Goal: Information Seeking & Learning: Learn about a topic

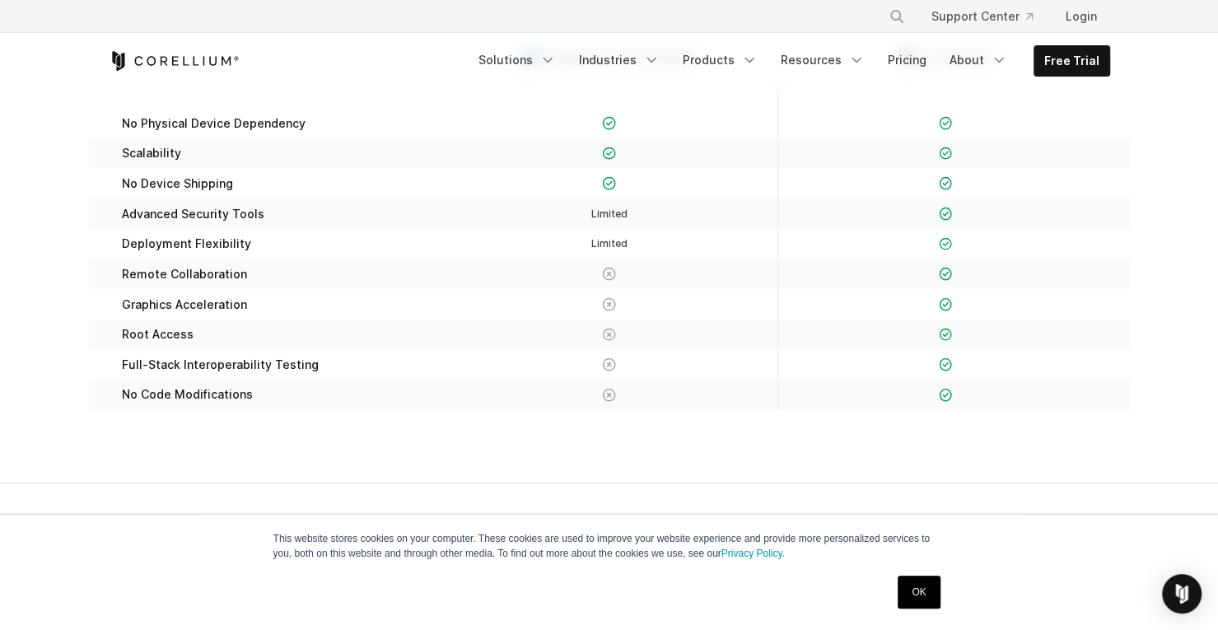
scroll to position [325, 0]
click at [140, 324] on div "Root Access" at bounding box center [273, 333] width 336 height 30
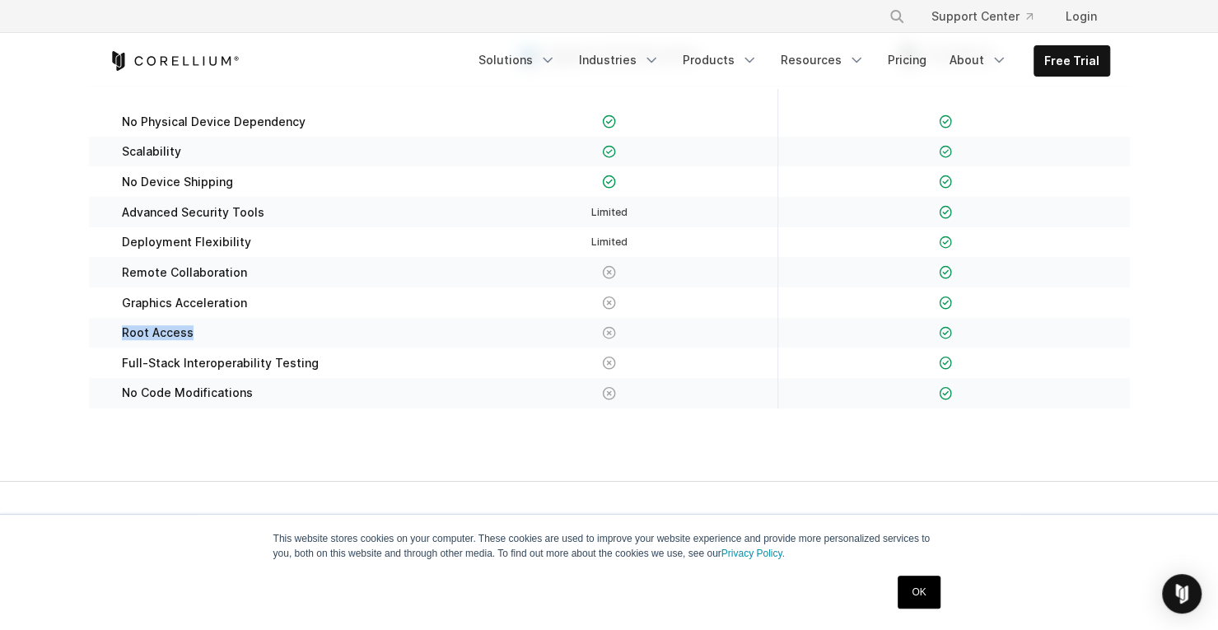
scroll to position [261, 0]
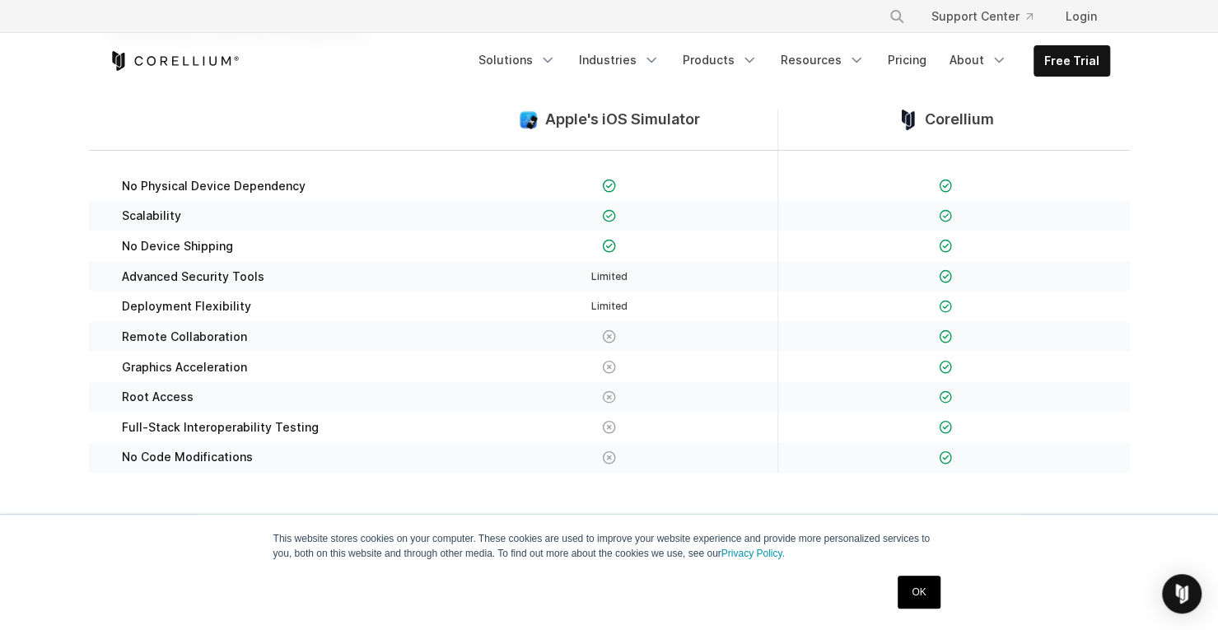
click at [955, 113] on span "Corellium" at bounding box center [959, 119] width 69 height 19
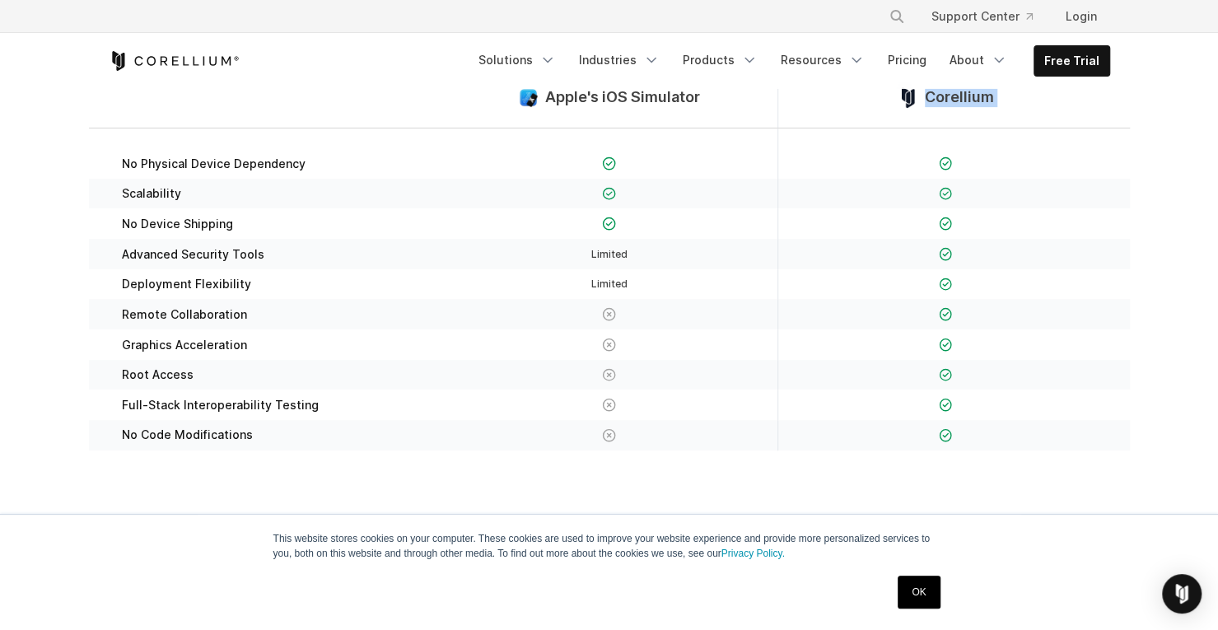
scroll to position [0, 0]
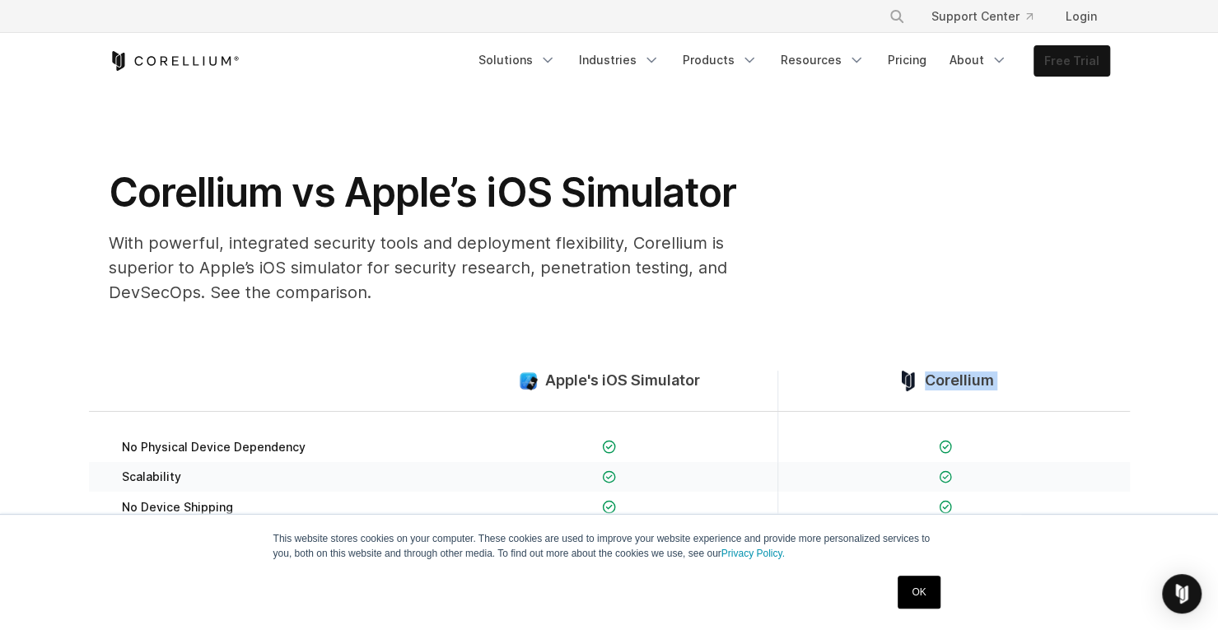
click at [1074, 62] on link "Free Trial" at bounding box center [1071, 61] width 75 height 30
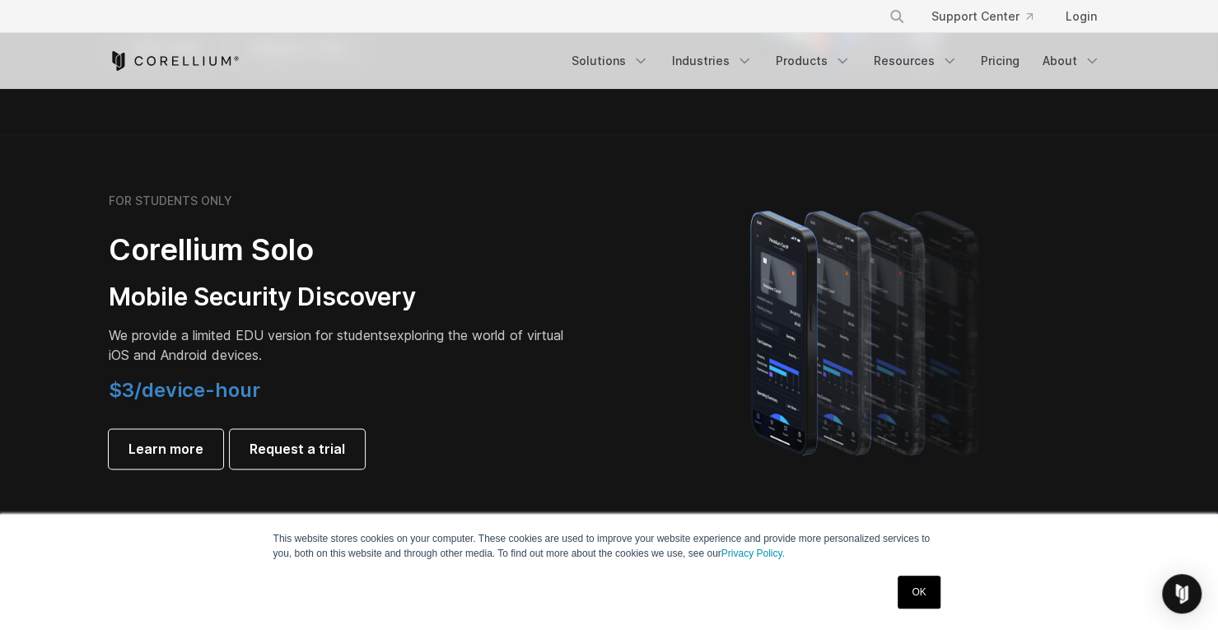
scroll to position [1082, 0]
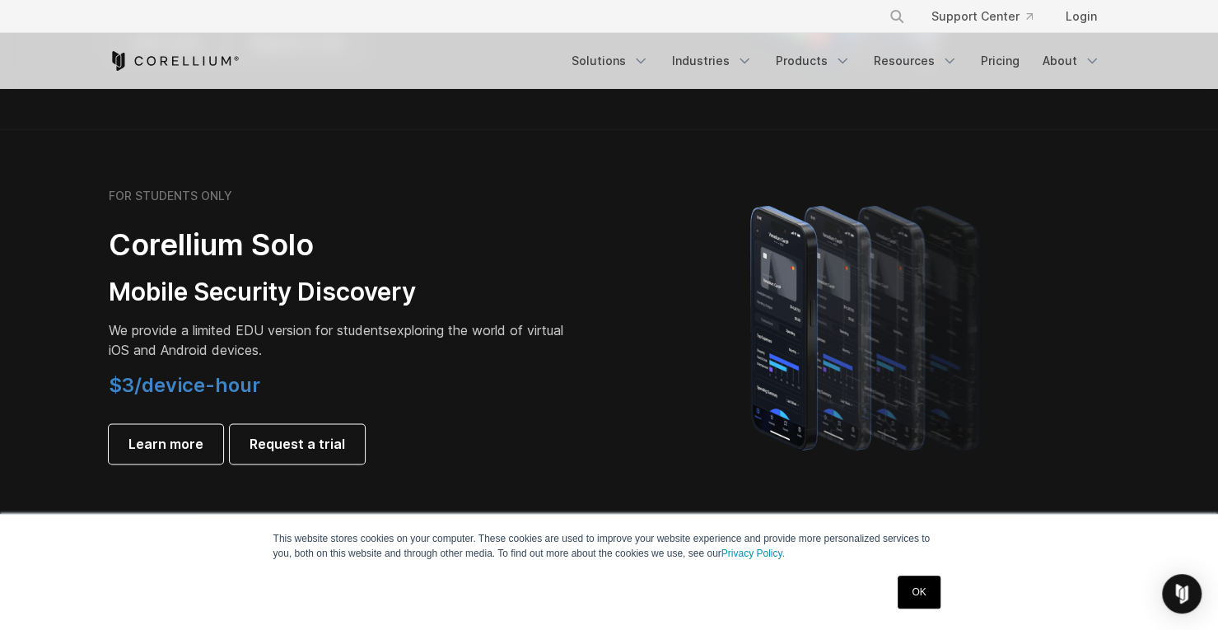
click at [262, 386] on h4 "$3/device-hour" at bounding box center [339, 385] width 461 height 25
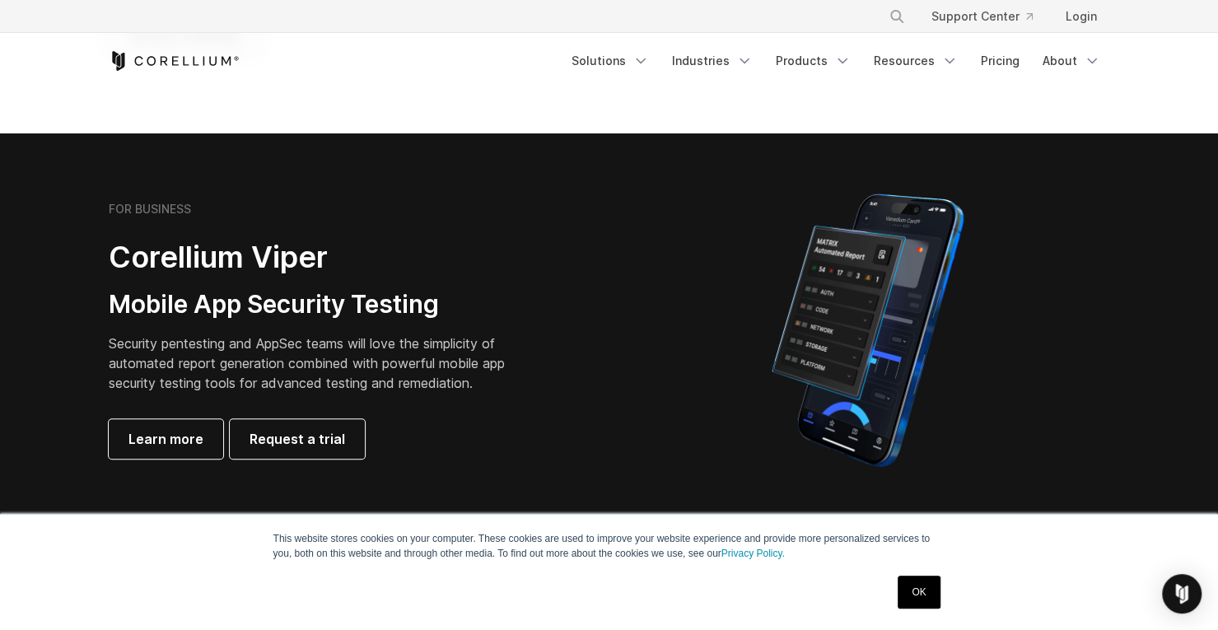
scroll to position [291, 0]
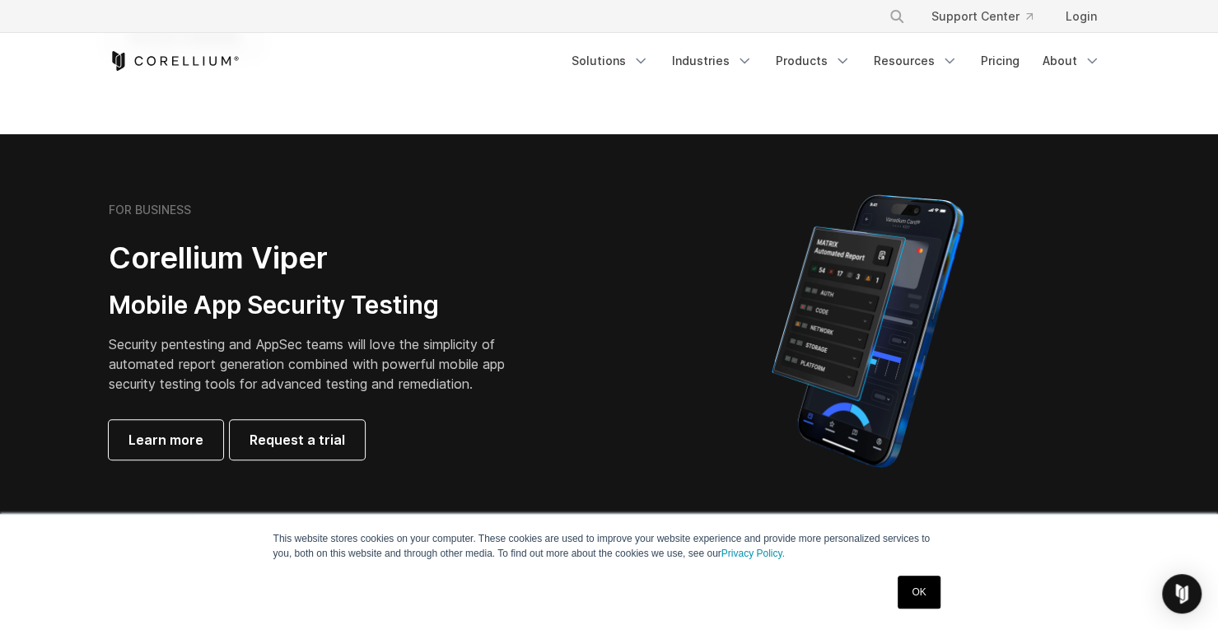
click at [922, 586] on link "OK" at bounding box center [919, 592] width 42 height 33
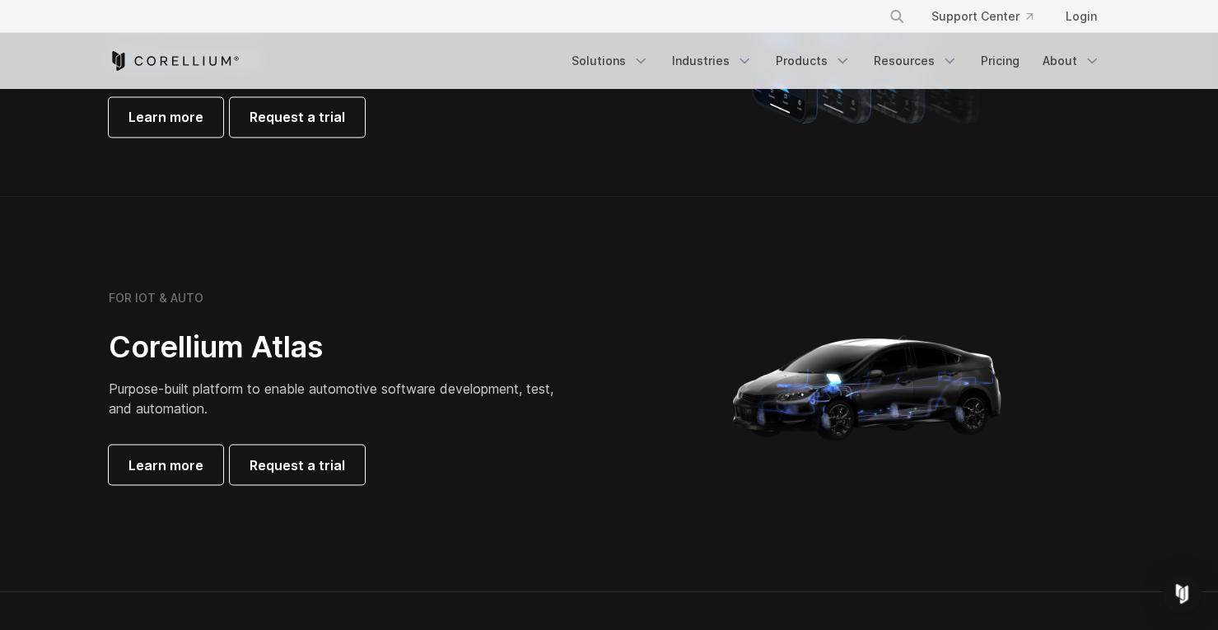
scroll to position [1081, 0]
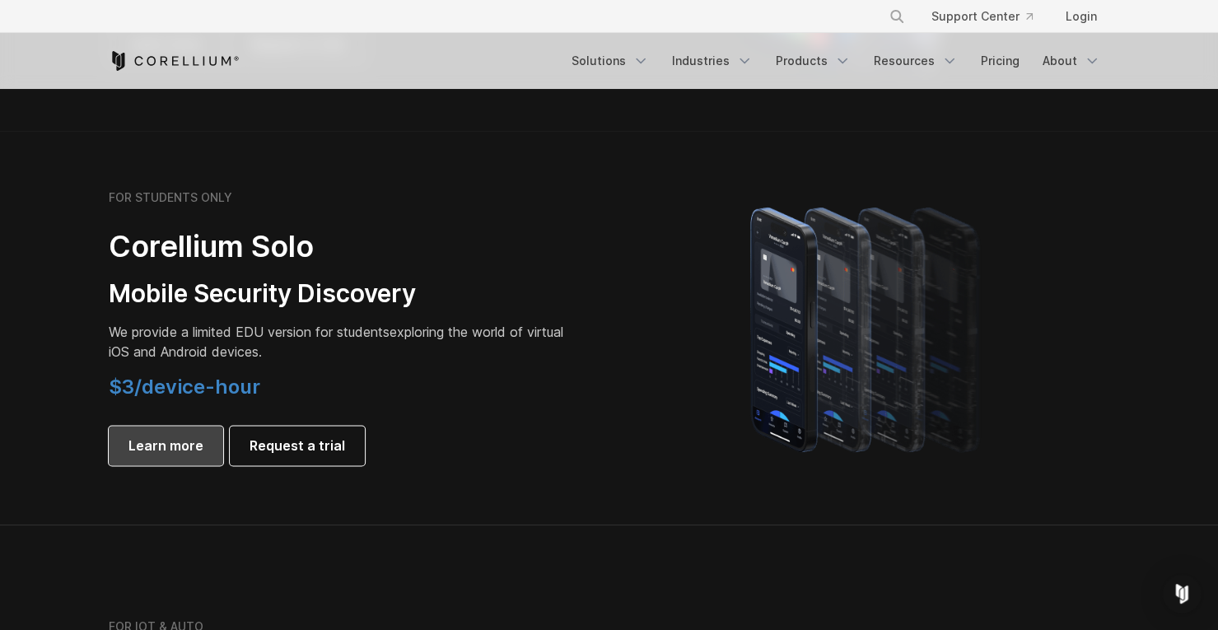
click at [171, 447] on span "Learn more" at bounding box center [165, 446] width 75 height 20
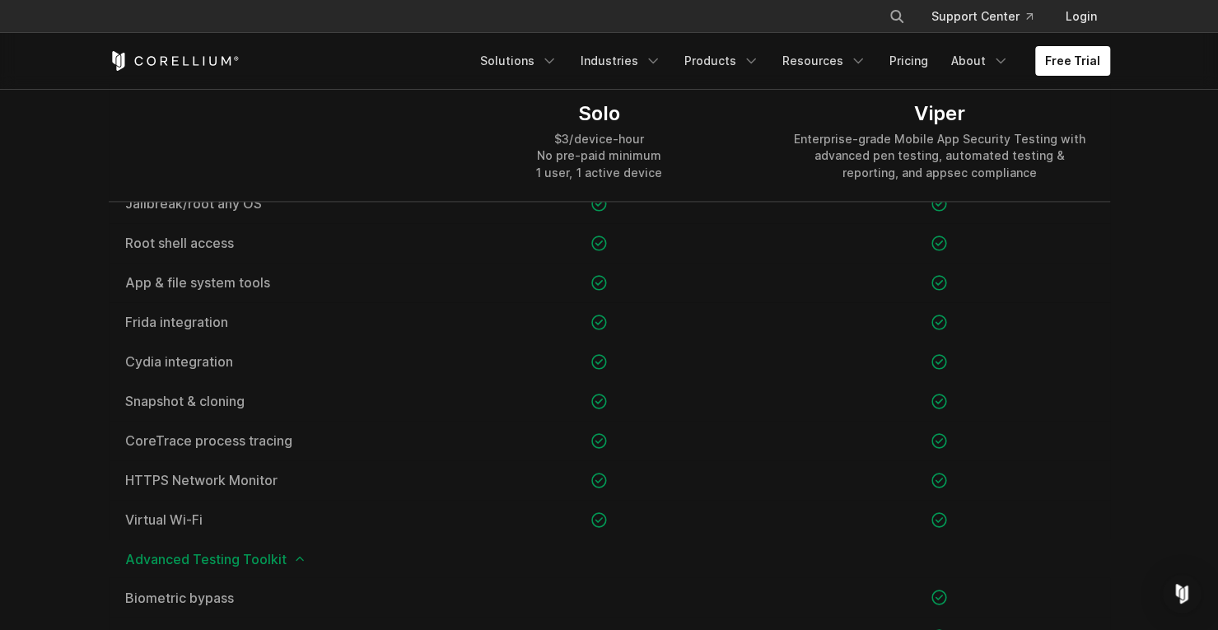
scroll to position [1189, 0]
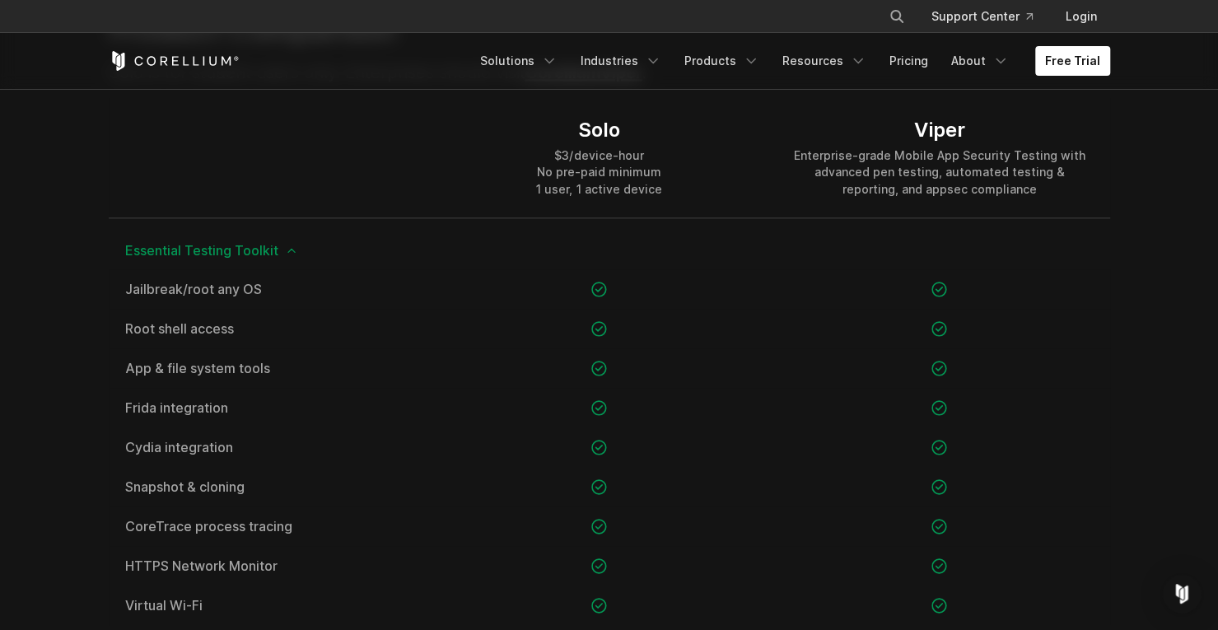
click at [619, 172] on div "$3/device-hour No pre-paid minimum 1 user, 1 active device" at bounding box center [598, 171] width 125 height 49
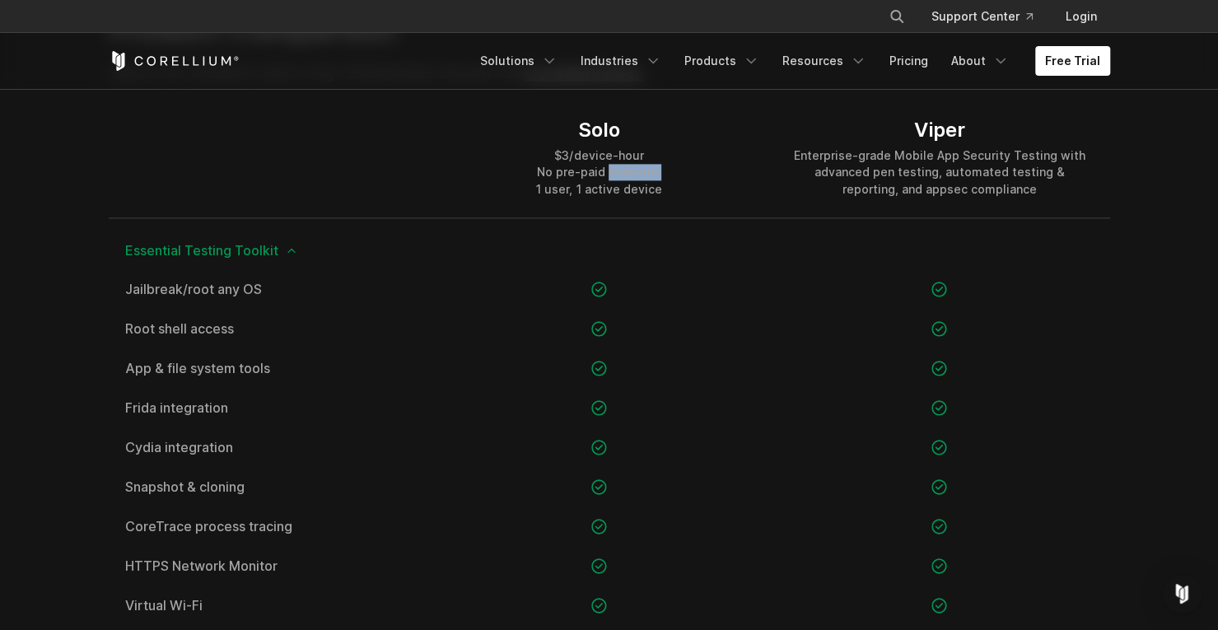
click at [613, 175] on div "$3/device-hour No pre-paid minimum 1 user, 1 active device" at bounding box center [598, 171] width 125 height 49
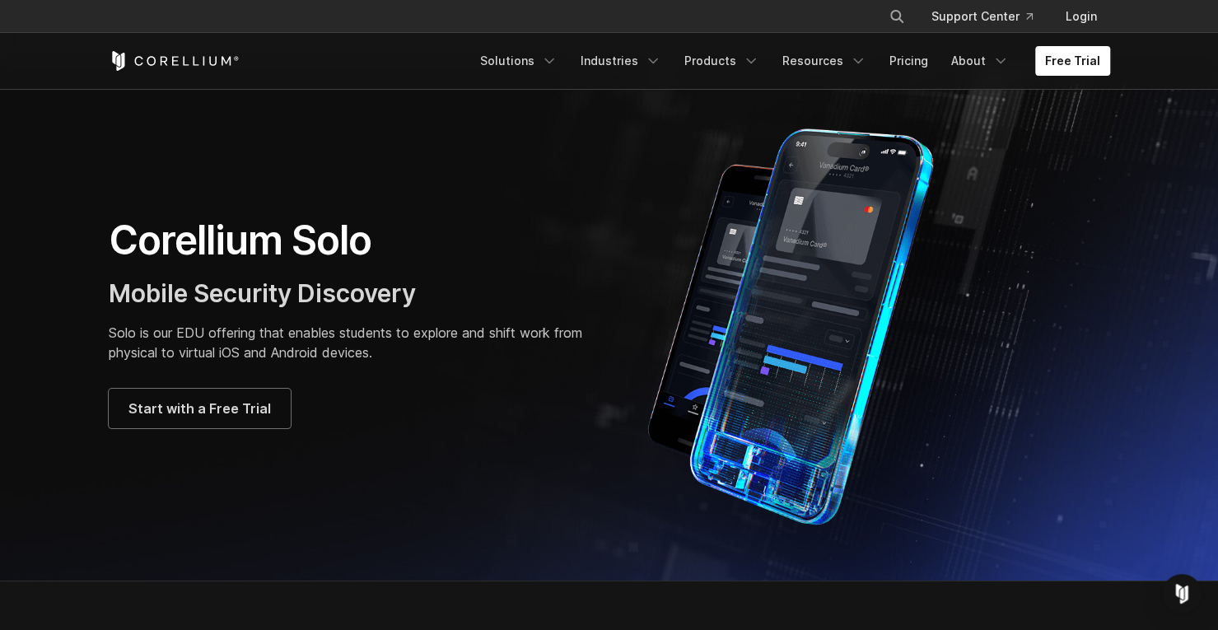
scroll to position [0, 0]
